Goal: Entertainment & Leisure: Consume media (video, audio)

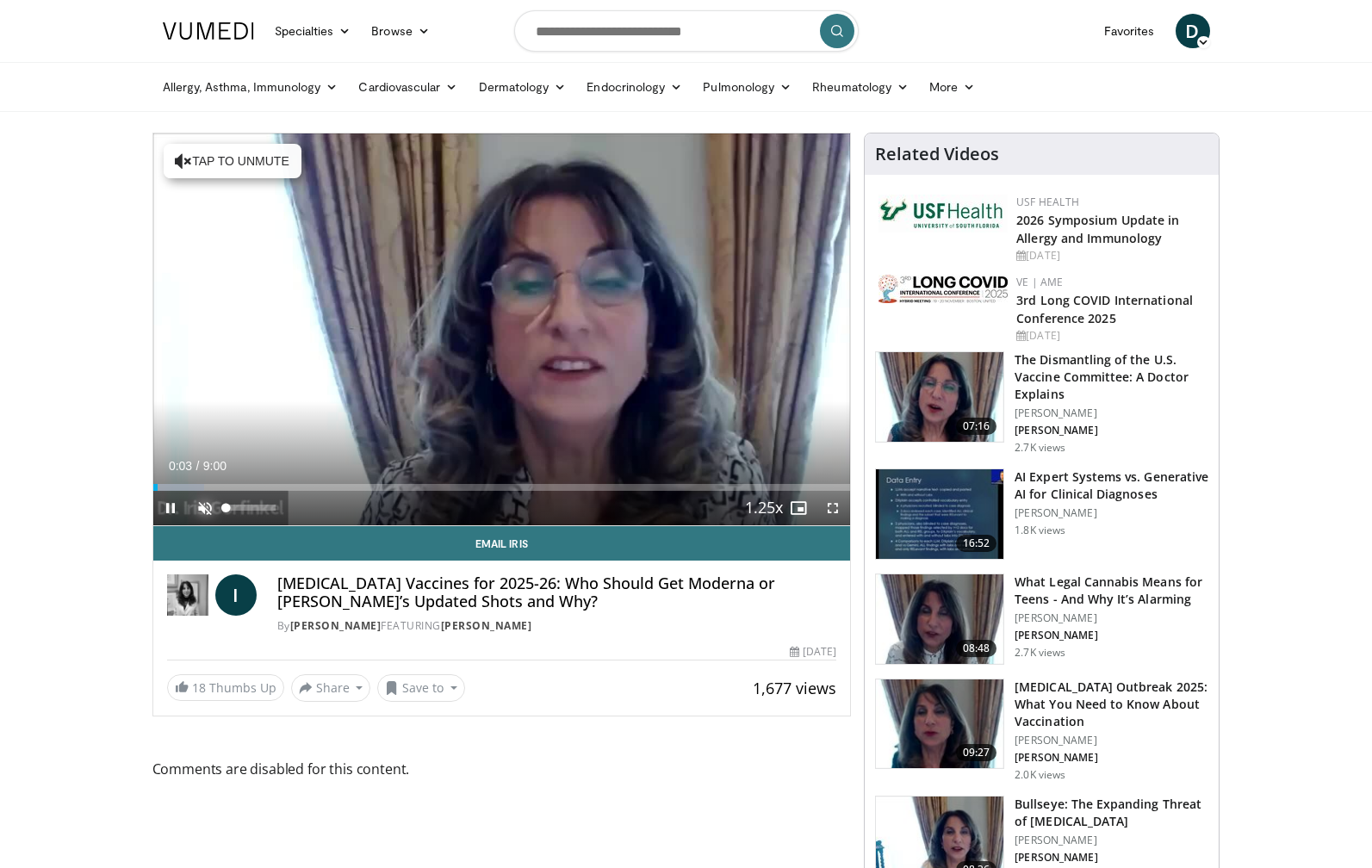
click at [207, 498] on span "Video Player" at bounding box center [205, 508] width 34 height 34
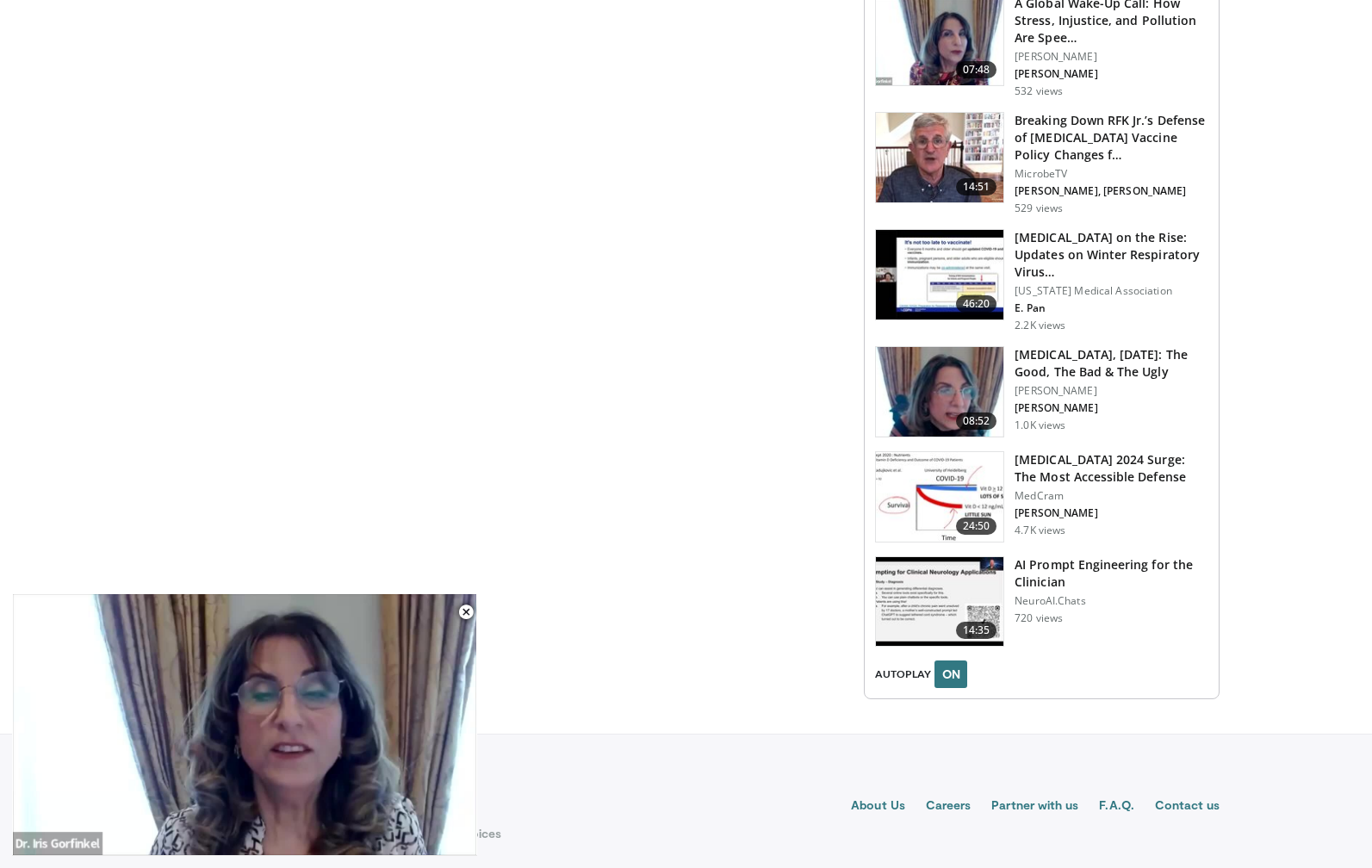
scroll to position [1887, 0]
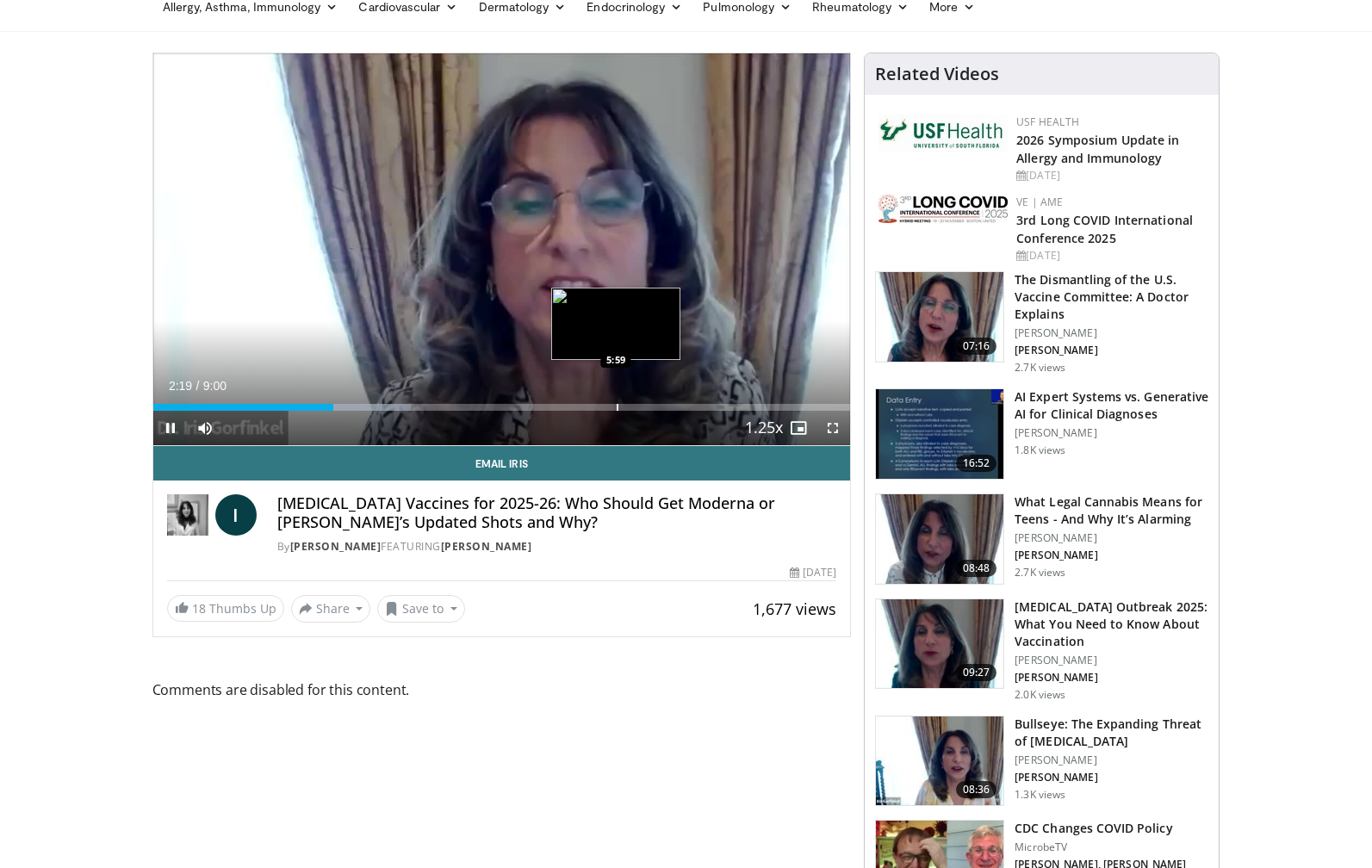
scroll to position [79, 0]
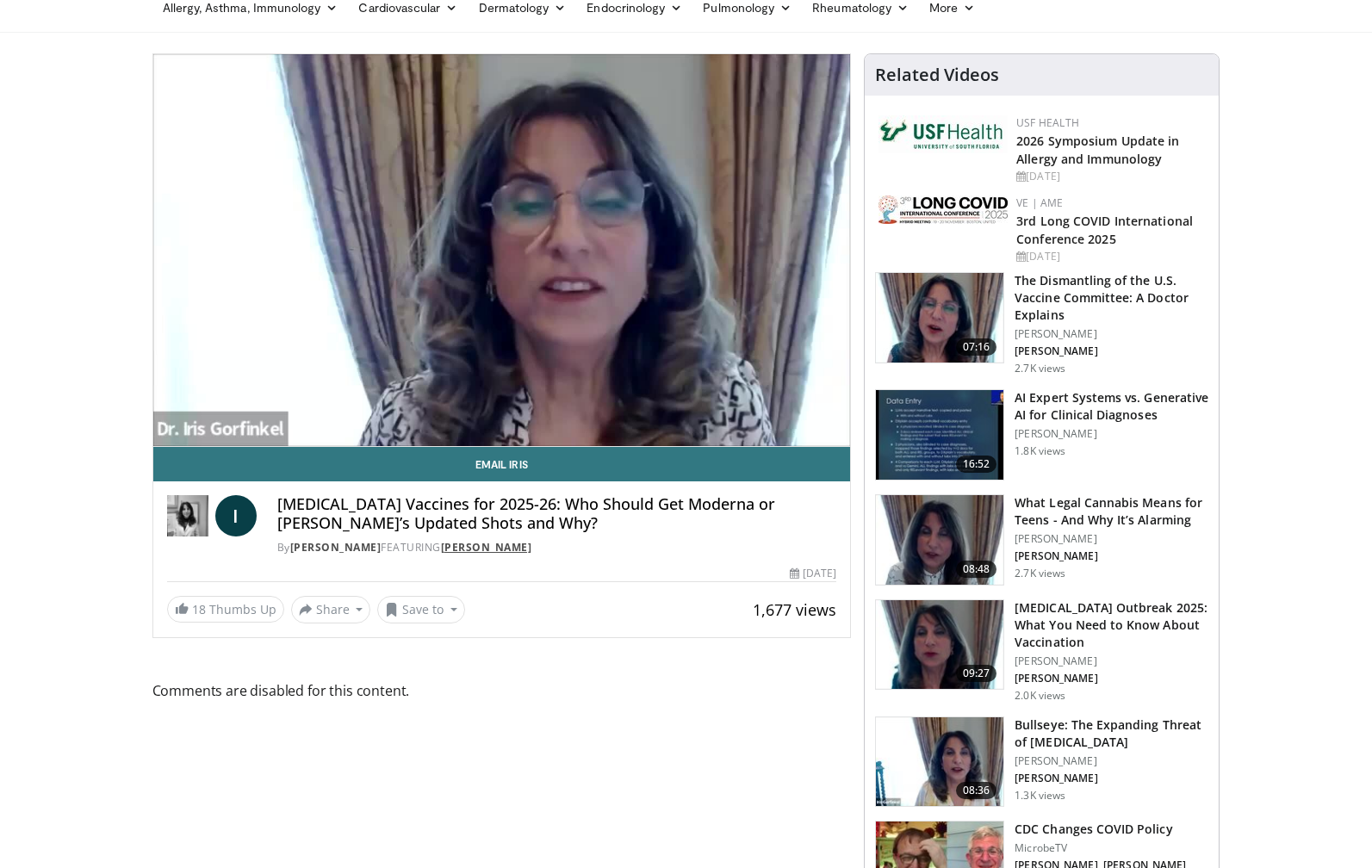
drag, startPoint x: 466, startPoint y: 542, endPoint x: 554, endPoint y: 543, distance: 88.0
click at [554, 543] on div "By [PERSON_NAME] FEATURING [PERSON_NAME]" at bounding box center [557, 547] width 560 height 15
drag, startPoint x: 554, startPoint y: 543, endPoint x: 543, endPoint y: 543, distance: 11.0
copy div "[PERSON_NAME]"
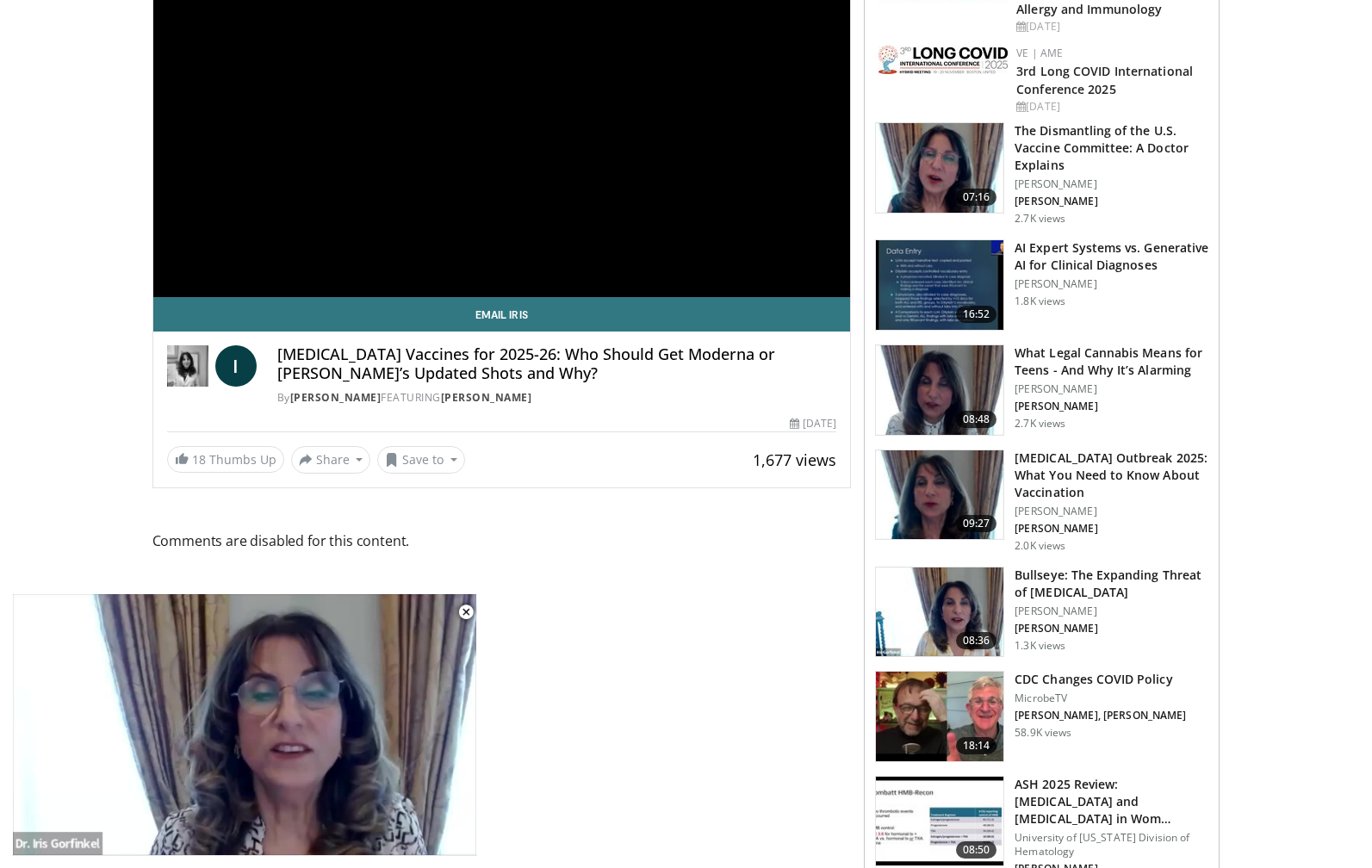
scroll to position [0, 0]
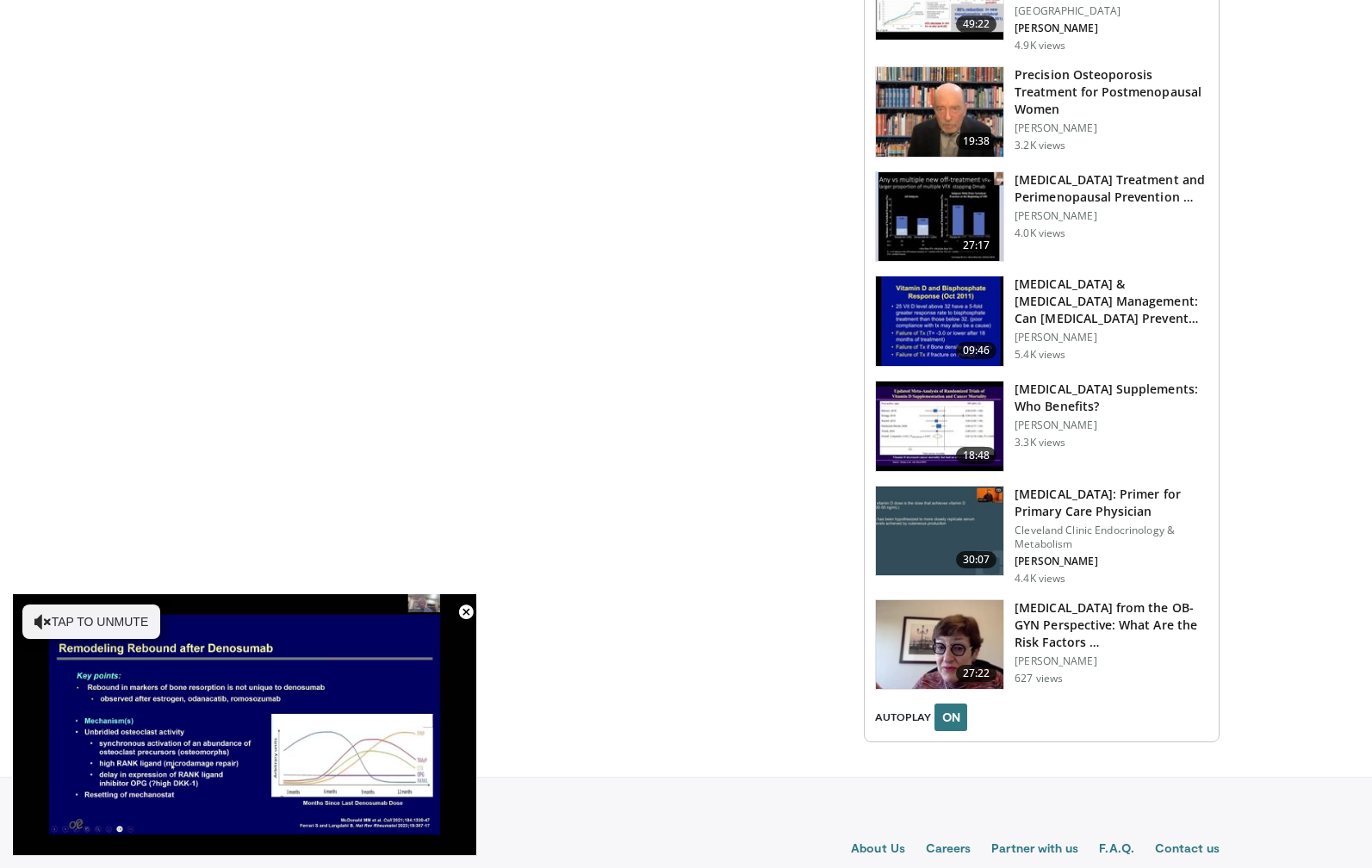
scroll to position [2180, 0]
